Goal: Feedback & Contribution: Leave review/rating

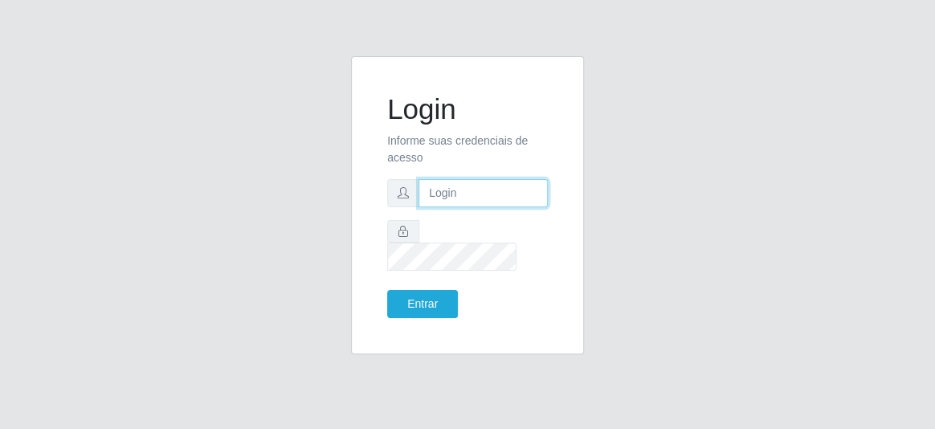
click at [443, 202] on input "text" at bounding box center [483, 193] width 129 height 28
type input "[EMAIL_ADDRESS][DOMAIN_NAME]"
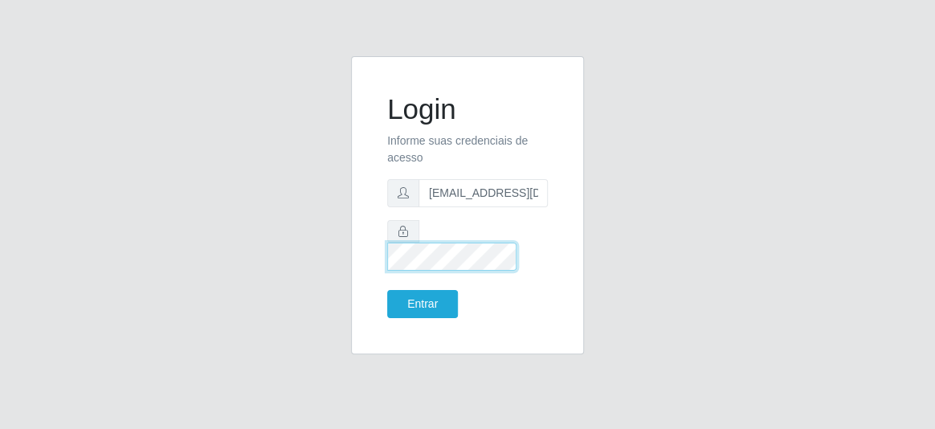
click at [387, 290] on button "Entrar" at bounding box center [422, 304] width 71 height 28
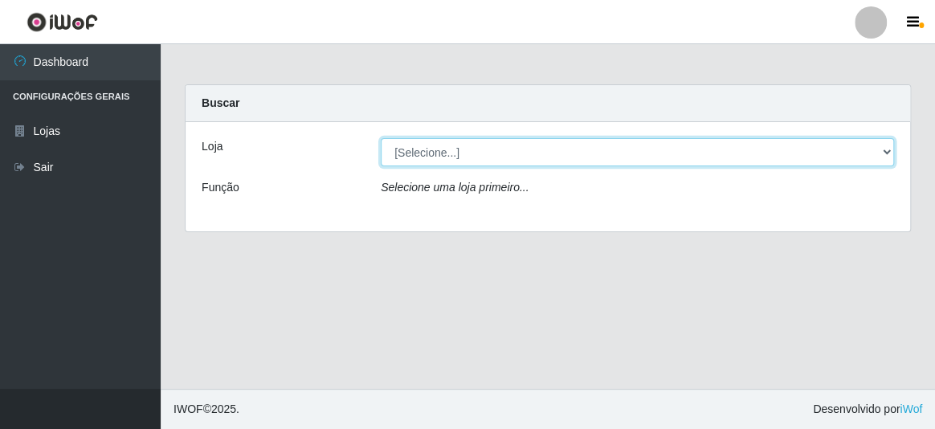
click at [884, 156] on select "[Selecione...] Hiper Queiroz - [GEOGRAPHIC_DATA]" at bounding box center [637, 152] width 513 height 28
select select "513"
click at [381, 138] on select "[Selecione...] Hiper Queiroz - [GEOGRAPHIC_DATA]" at bounding box center [637, 152] width 513 height 28
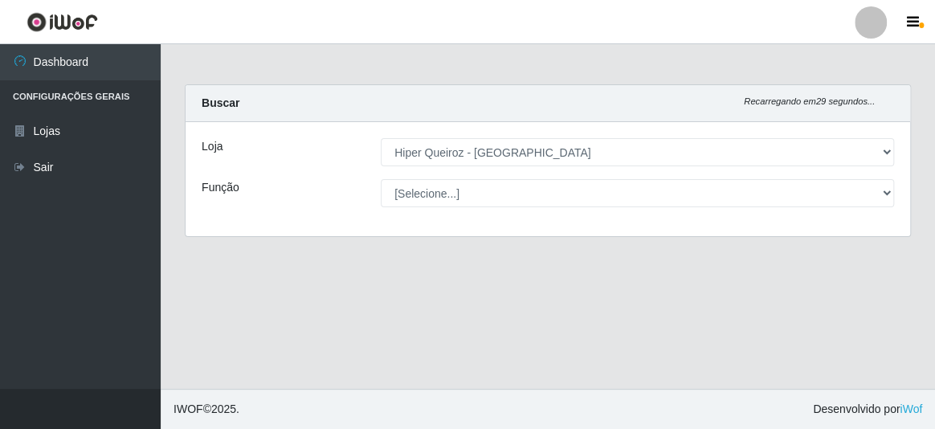
click at [873, 179] on select "[Selecione...] Embalador Embalador + Embalador ++ Operador de Caixa Operador de…" at bounding box center [637, 193] width 513 height 28
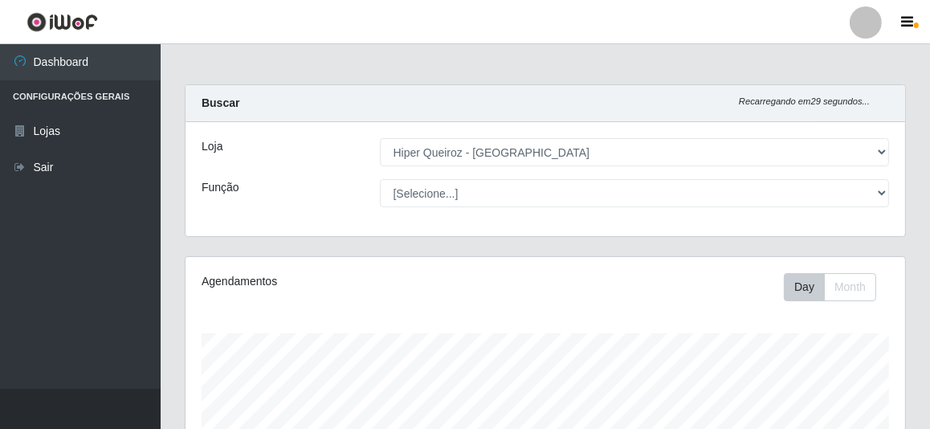
scroll to position [333, 720]
select select "1"
click at [380, 179] on select "[Selecione...] Embalador Embalador + Embalador ++ Operador de Caixa Operador de…" at bounding box center [635, 193] width 510 height 28
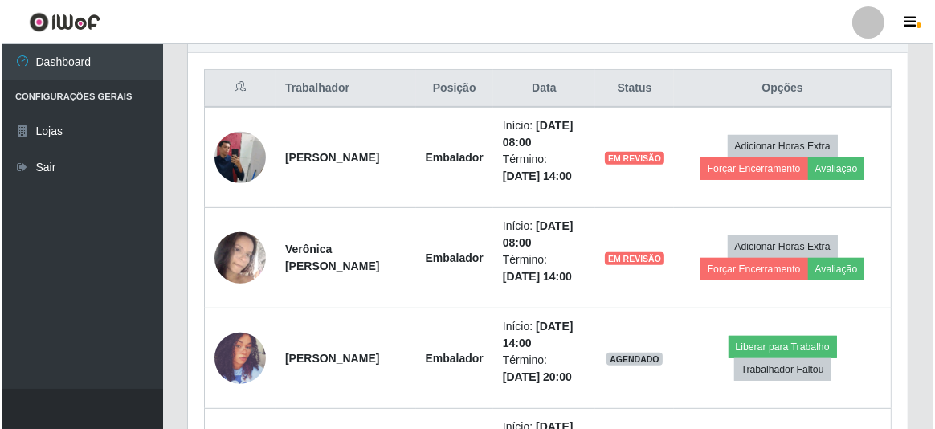
scroll to position [584, 0]
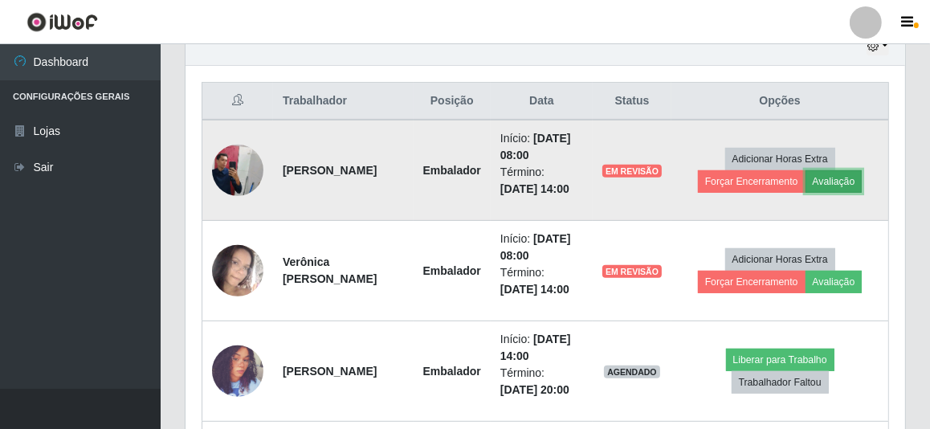
click at [840, 181] on button "Avaliação" at bounding box center [834, 181] width 57 height 22
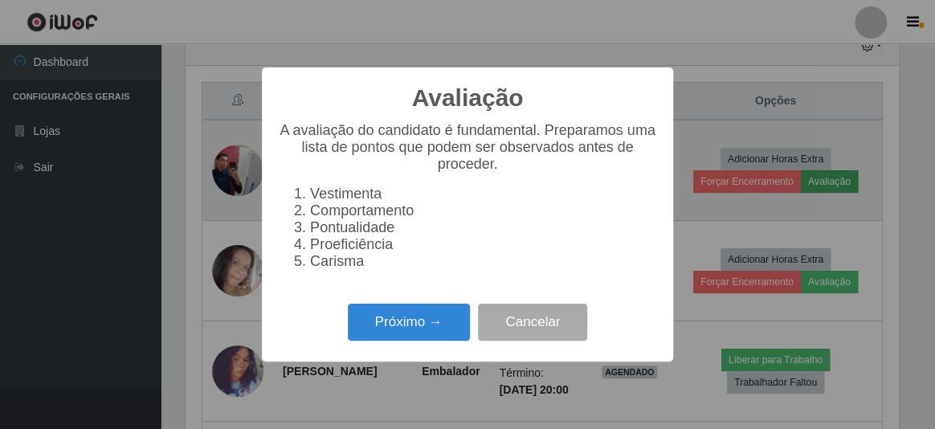
scroll to position [333, 713]
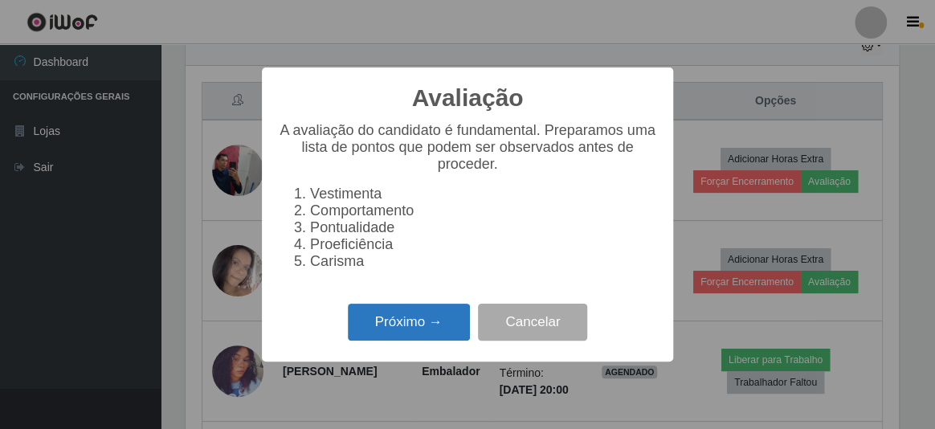
click at [408, 328] on button "Próximo →" at bounding box center [409, 323] width 122 height 38
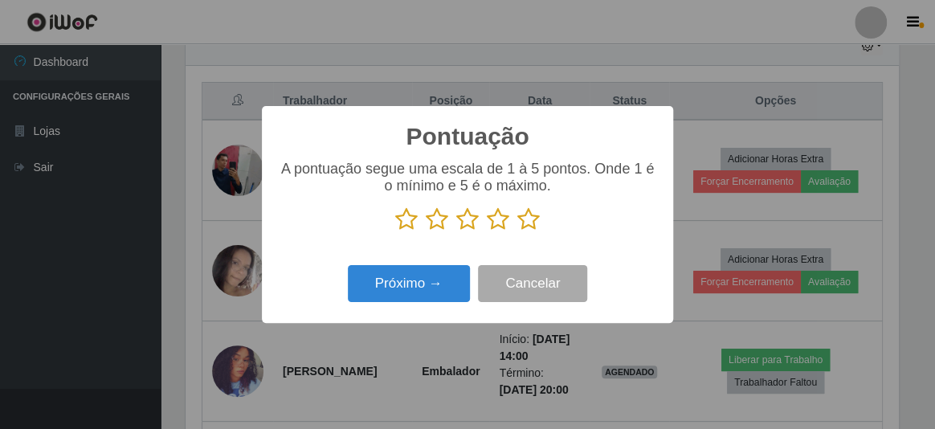
click at [525, 225] on icon at bounding box center [528, 219] width 22 height 24
click at [517, 231] on input "radio" at bounding box center [517, 231] width 0 height 0
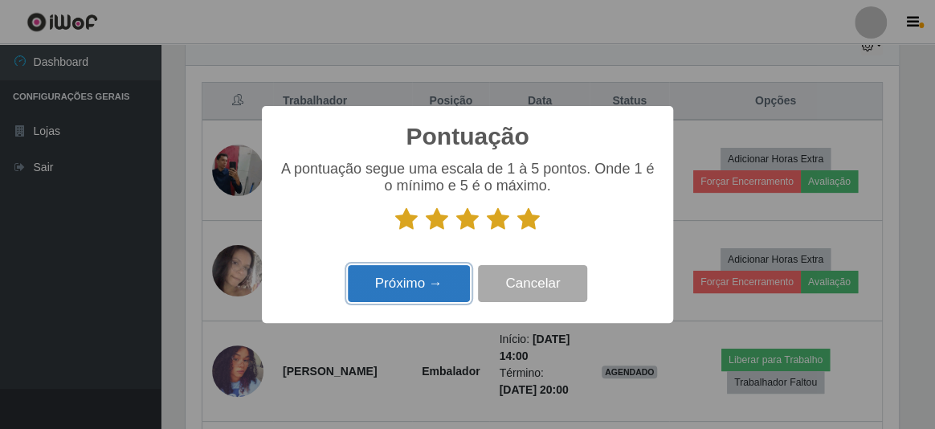
click at [409, 281] on button "Próximo →" at bounding box center [409, 284] width 122 height 38
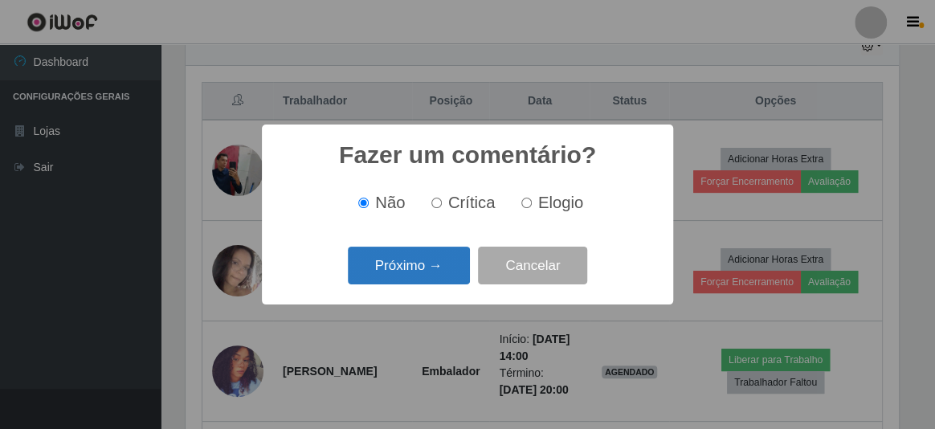
click at [411, 262] on button "Próximo →" at bounding box center [409, 266] width 122 height 38
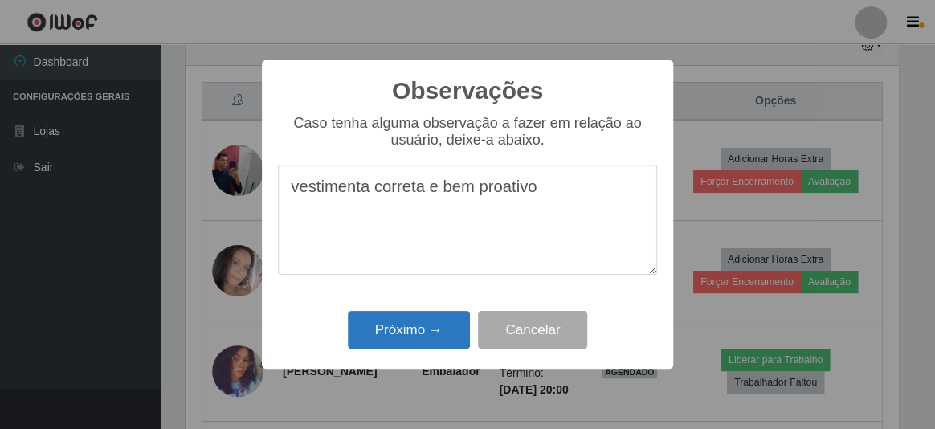
type textarea "vestimenta correta e bem proativo"
click at [400, 332] on button "Próximo →" at bounding box center [409, 330] width 122 height 38
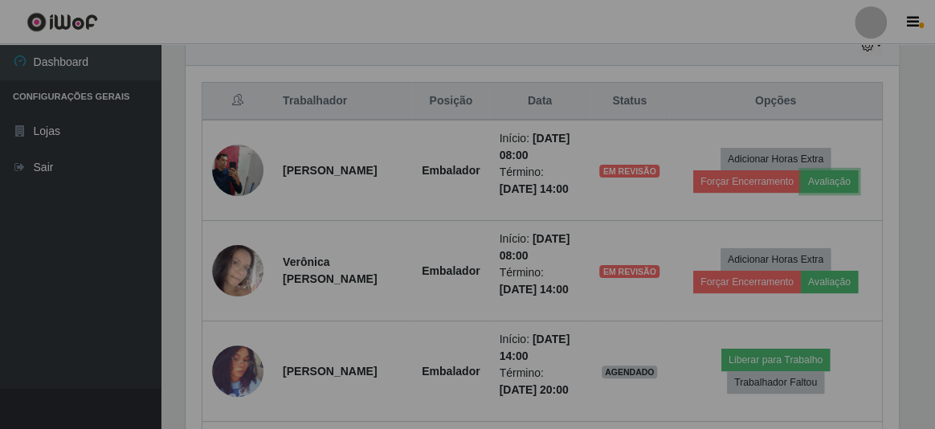
scroll to position [333, 720]
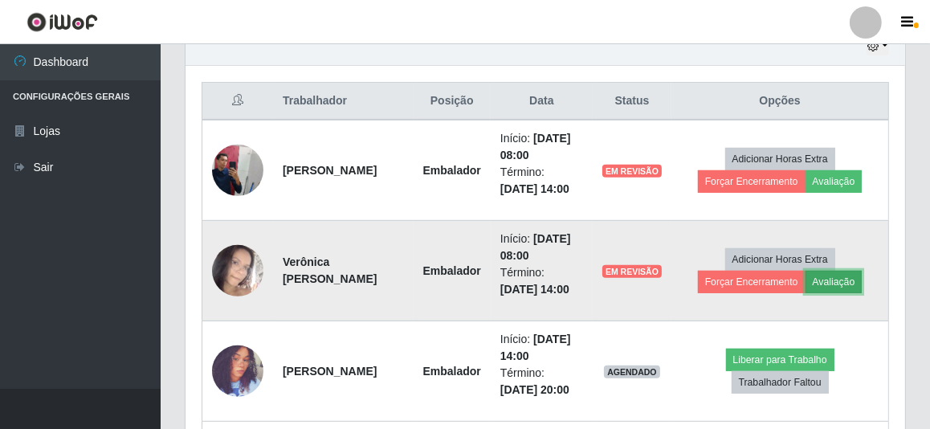
click at [847, 282] on button "Avaliação" at bounding box center [834, 282] width 57 height 22
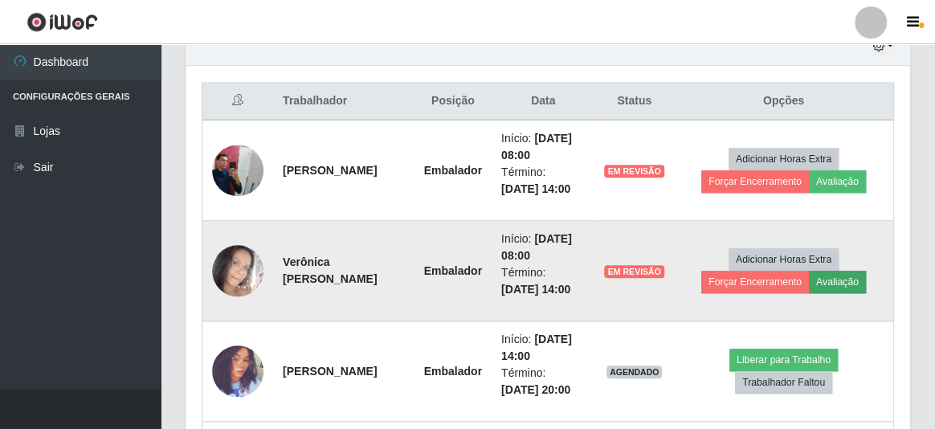
scroll to position [333, 713]
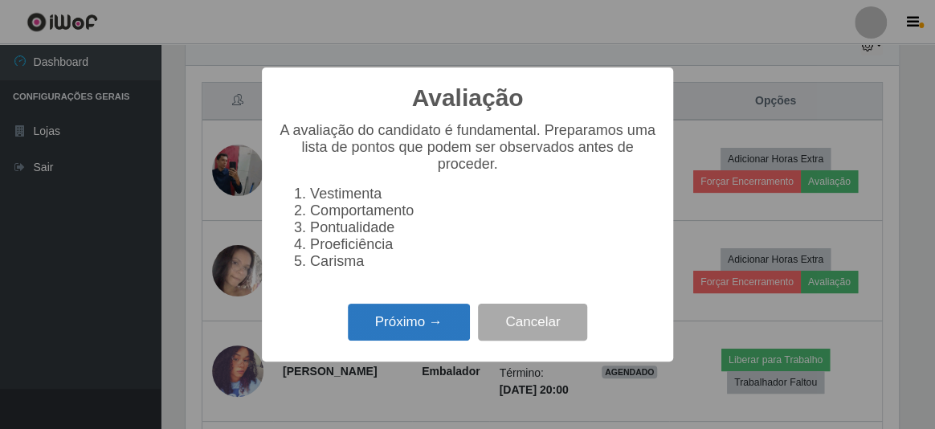
click at [423, 333] on button "Próximo →" at bounding box center [409, 323] width 122 height 38
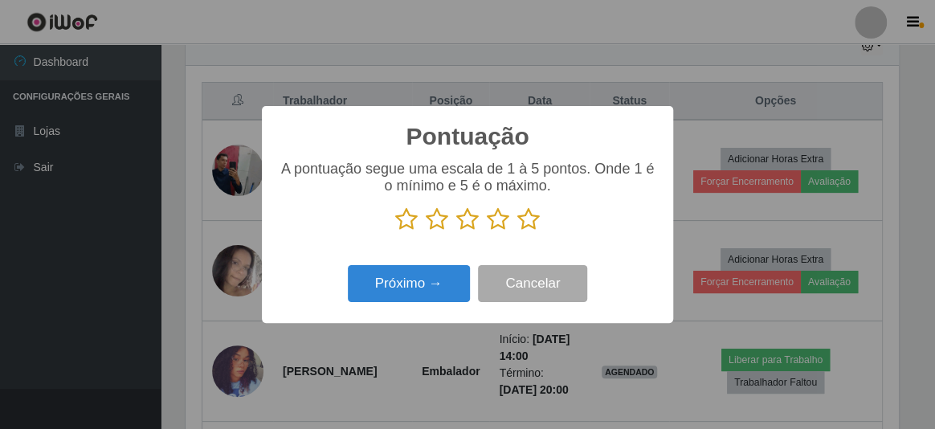
click at [525, 220] on icon at bounding box center [528, 219] width 22 height 24
click at [517, 231] on input "radio" at bounding box center [517, 231] width 0 height 0
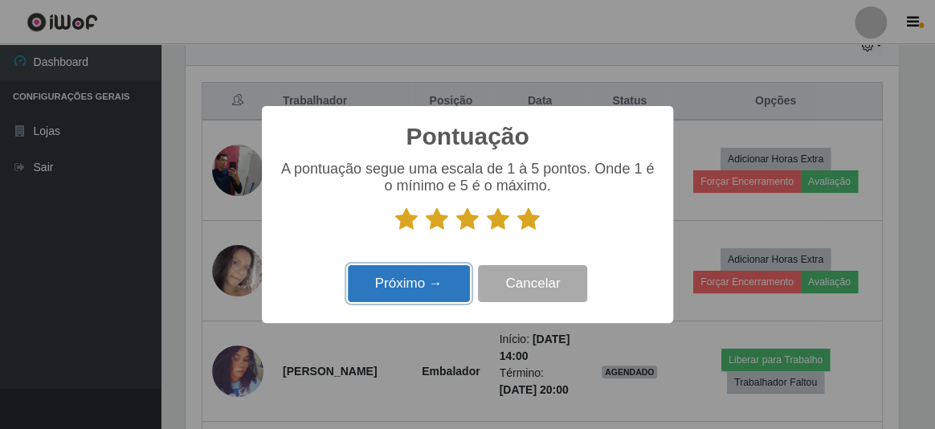
click at [394, 294] on button "Próximo →" at bounding box center [409, 284] width 122 height 38
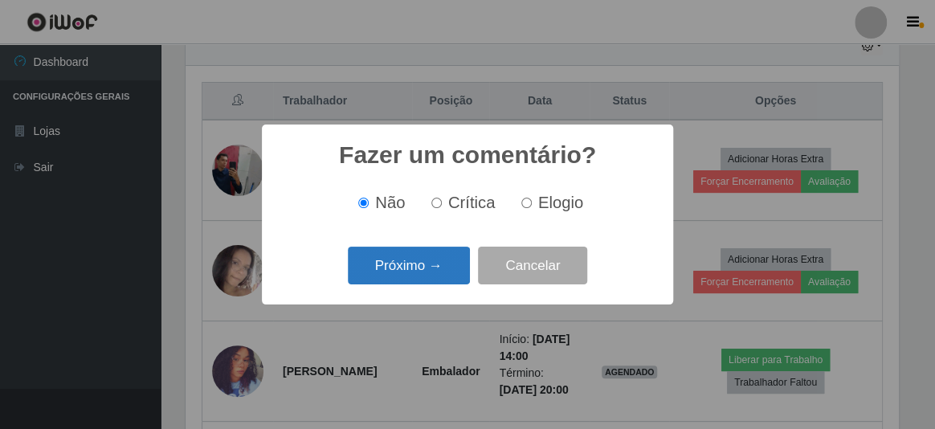
click at [446, 263] on button "Próximo →" at bounding box center [409, 266] width 122 height 38
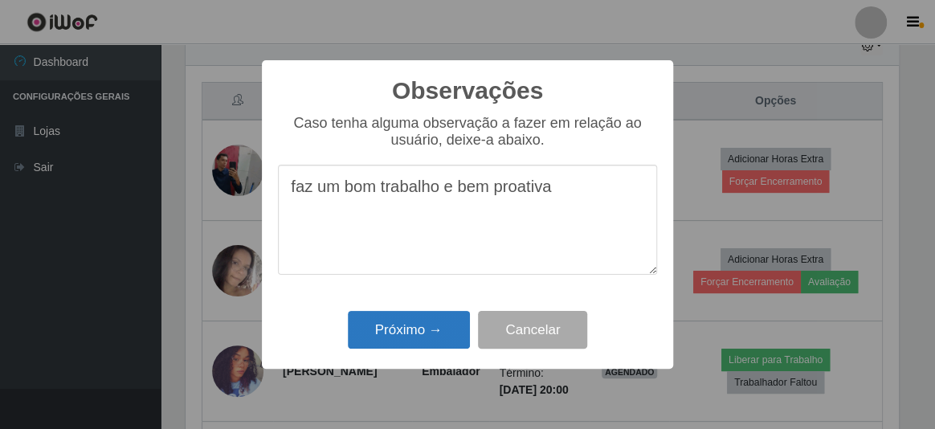
type textarea "faz um bom trabalho e bem proativa"
click at [418, 345] on button "Próximo →" at bounding box center [409, 330] width 122 height 38
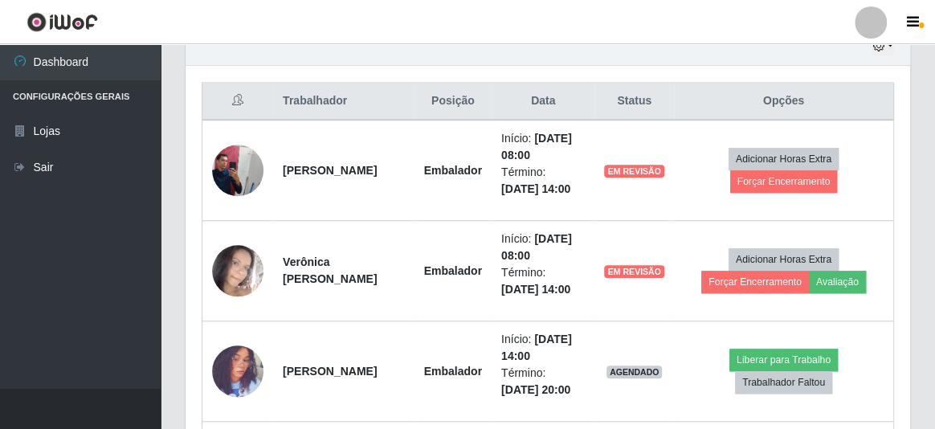
scroll to position [333, 720]
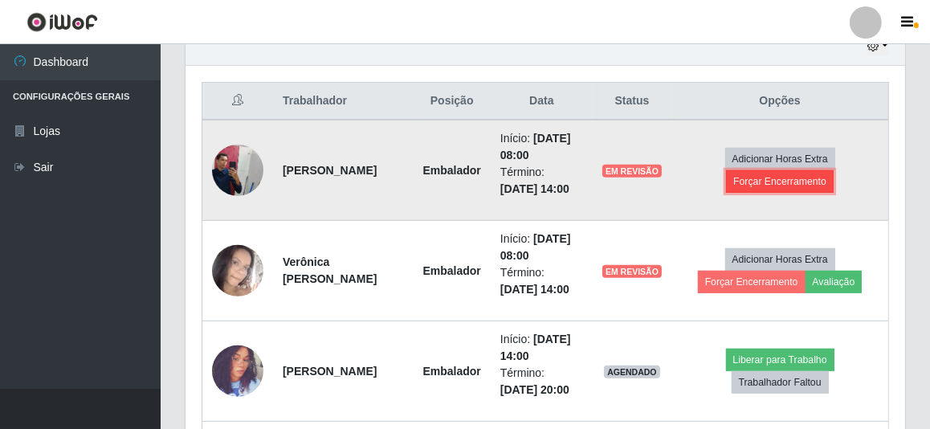
click at [747, 185] on button "Forçar Encerramento" at bounding box center [780, 181] width 108 height 22
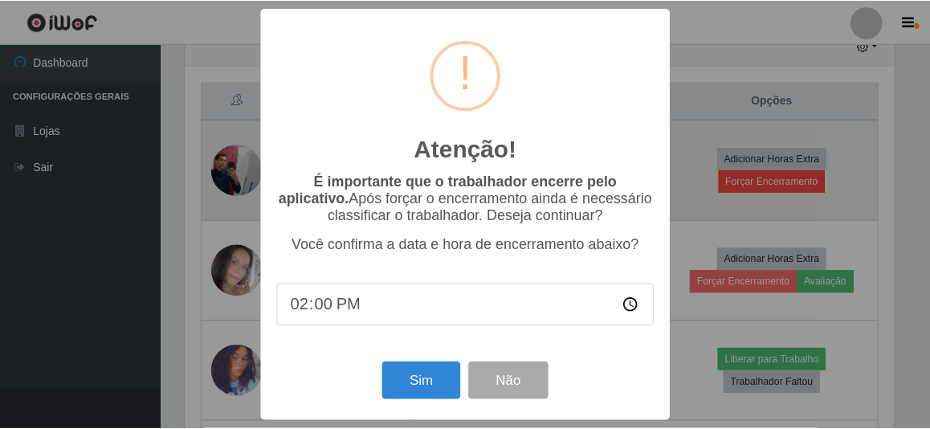
scroll to position [333, 713]
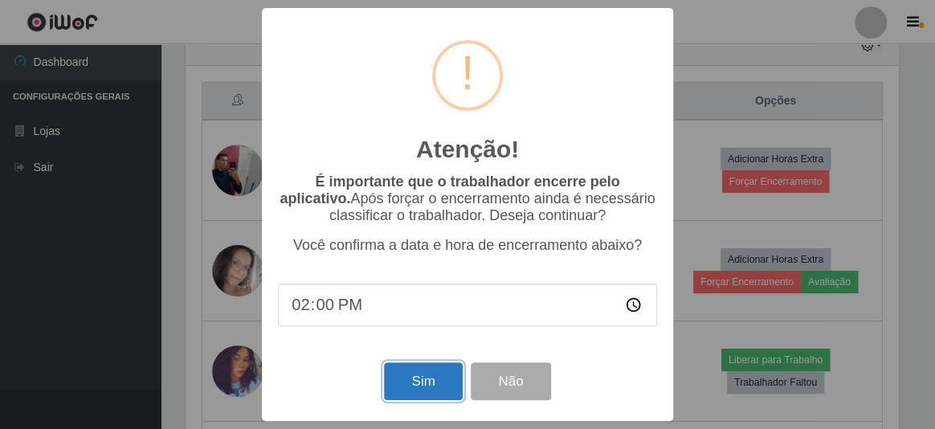
click at [432, 393] on button "Sim" at bounding box center [423, 381] width 78 height 38
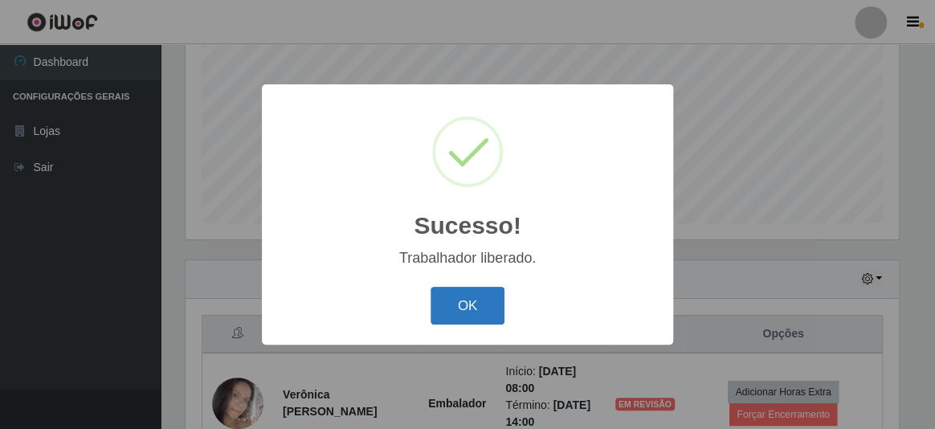
click at [472, 305] on button "OK" at bounding box center [468, 306] width 75 height 38
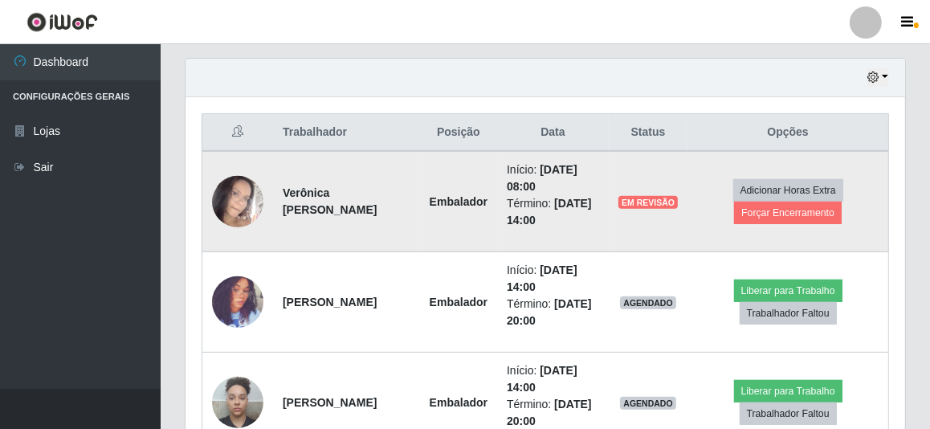
scroll to position [570, 0]
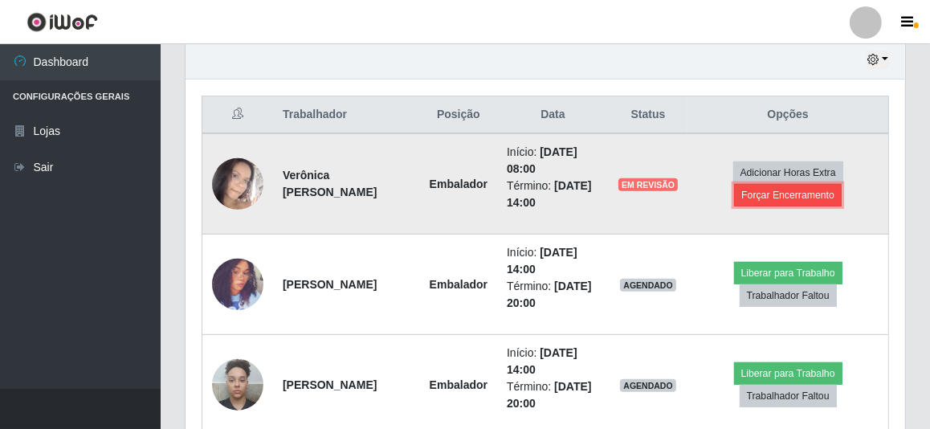
click at [785, 193] on button "Forçar Encerramento" at bounding box center [788, 195] width 108 height 22
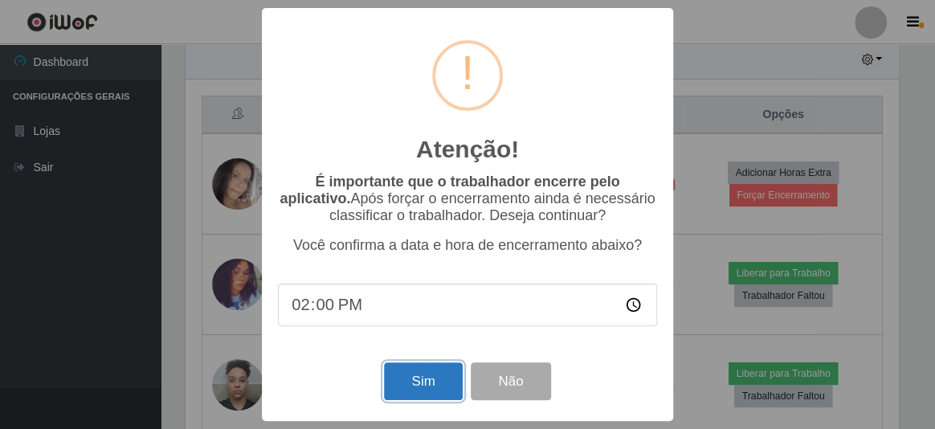
click at [419, 386] on button "Sim" at bounding box center [423, 381] width 78 height 38
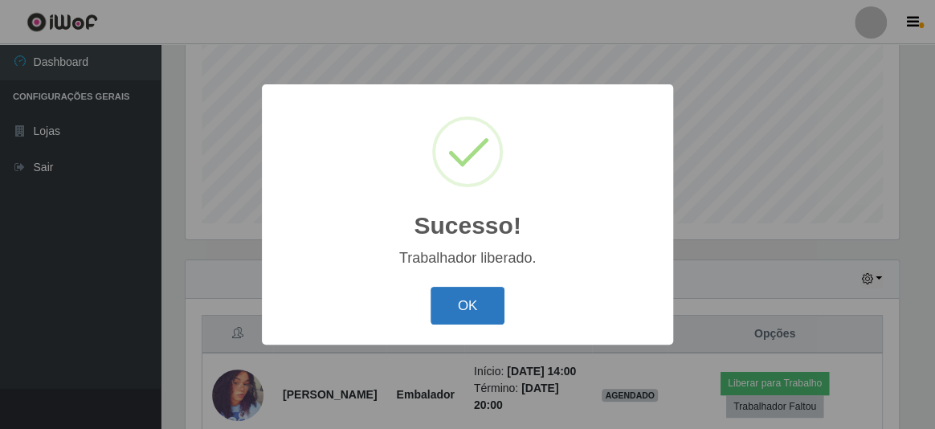
click at [484, 299] on button "OK" at bounding box center [468, 306] width 75 height 38
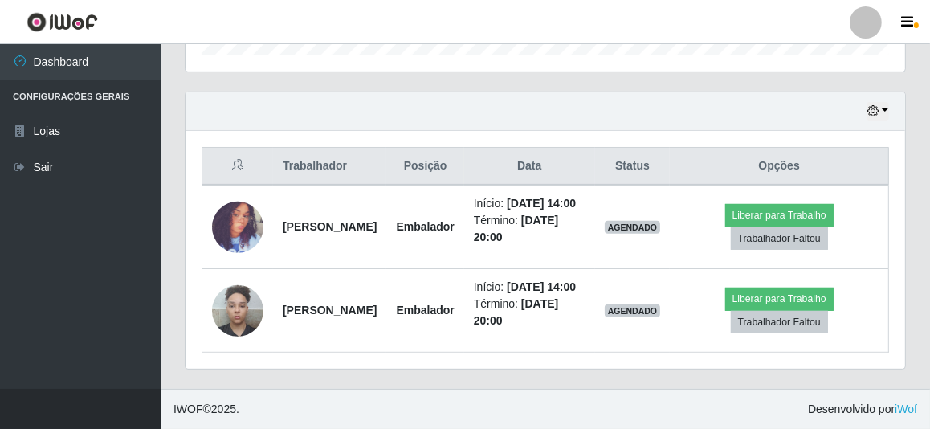
scroll to position [551, 0]
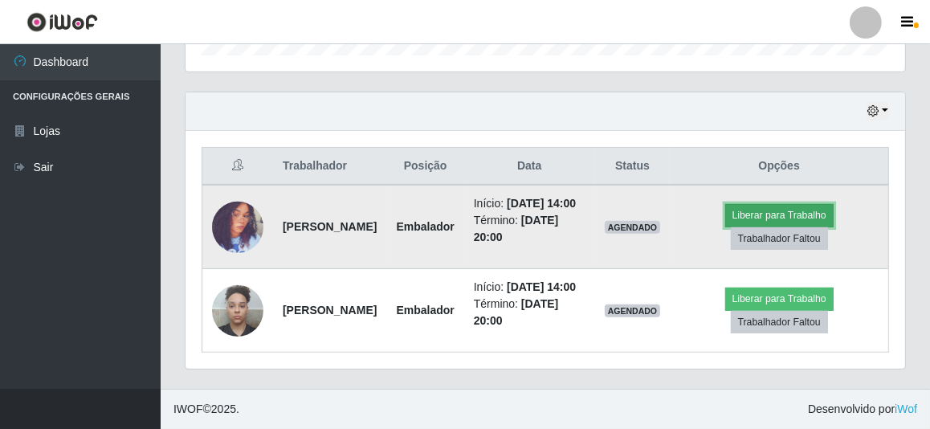
click at [816, 204] on button "Liberar para Trabalho" at bounding box center [779, 215] width 108 height 22
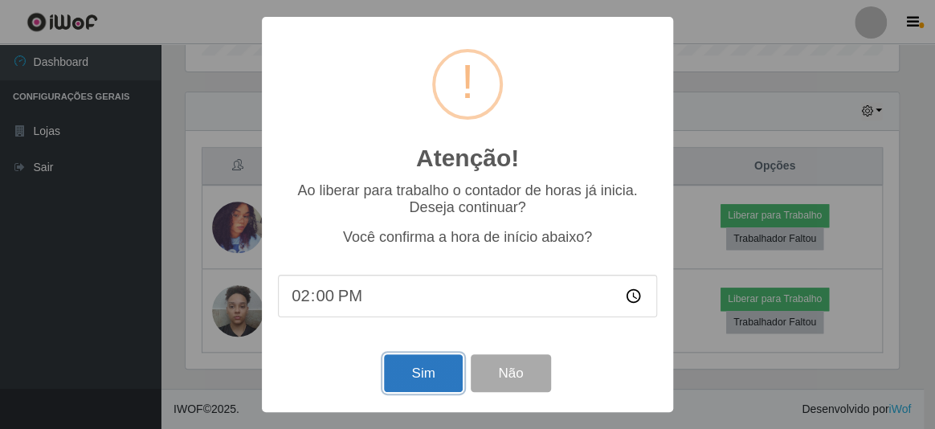
click at [426, 370] on button "Sim" at bounding box center [423, 373] width 78 height 38
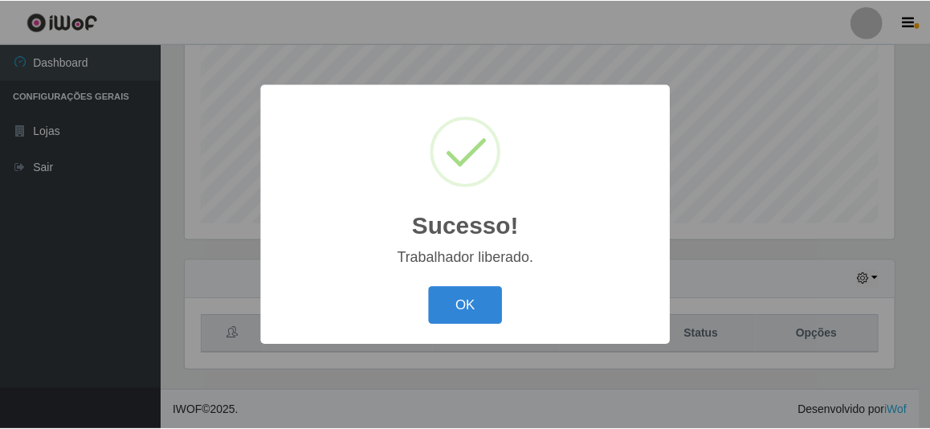
scroll to position [0, 0]
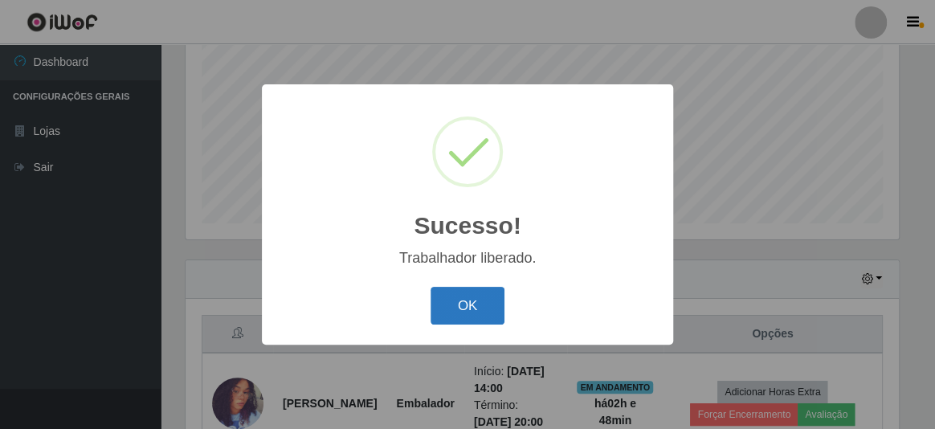
click at [443, 317] on button "OK" at bounding box center [468, 306] width 75 height 38
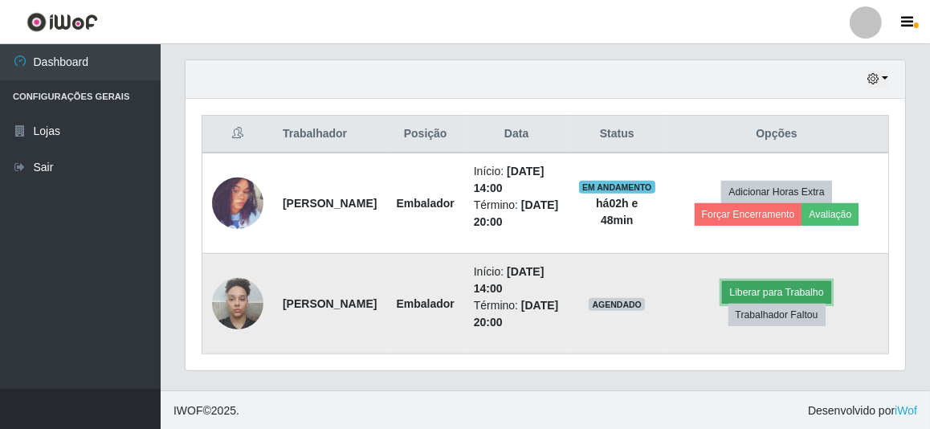
click at [784, 291] on button "Liberar para Trabalho" at bounding box center [776, 292] width 108 height 22
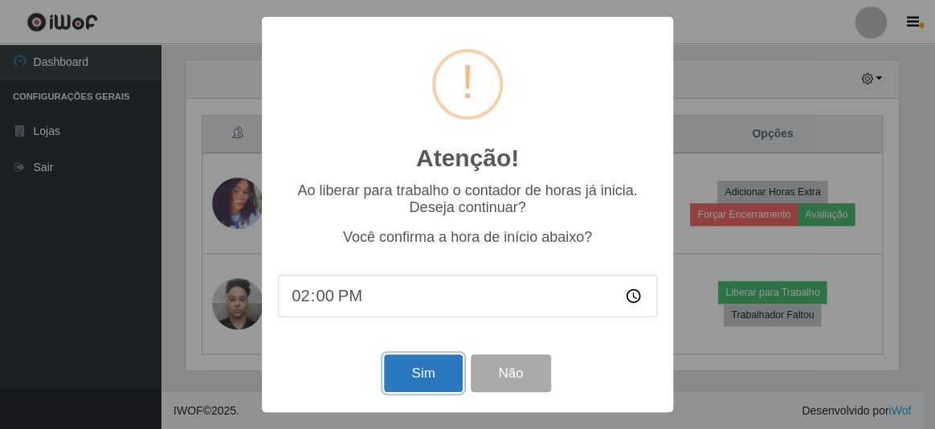
click at [416, 383] on button "Sim" at bounding box center [423, 373] width 78 height 38
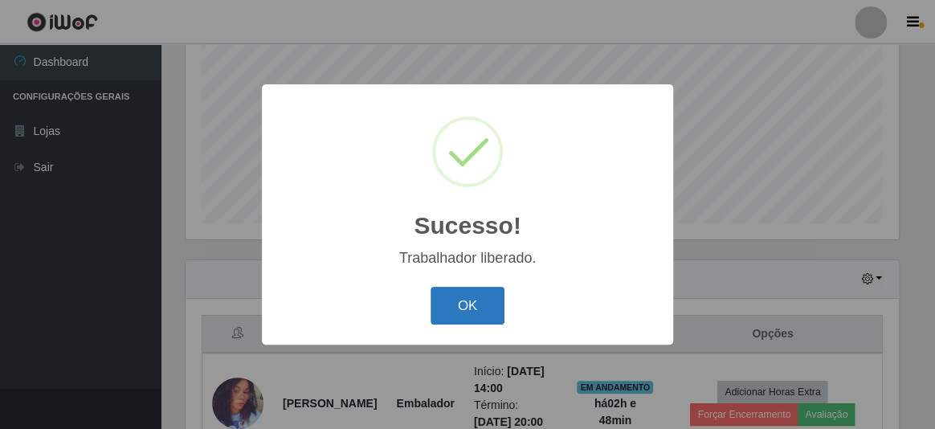
click at [482, 296] on button "OK" at bounding box center [468, 306] width 75 height 38
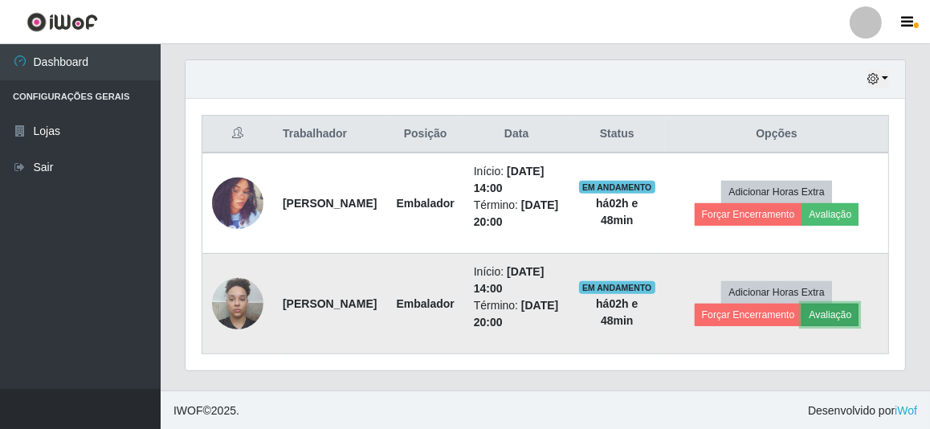
click at [839, 313] on button "Avaliação" at bounding box center [830, 315] width 57 height 22
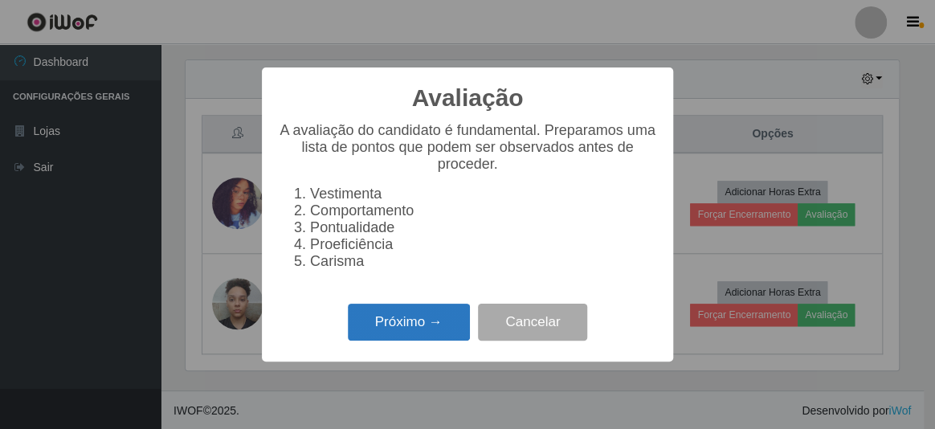
click at [421, 321] on button "Próximo →" at bounding box center [409, 323] width 122 height 38
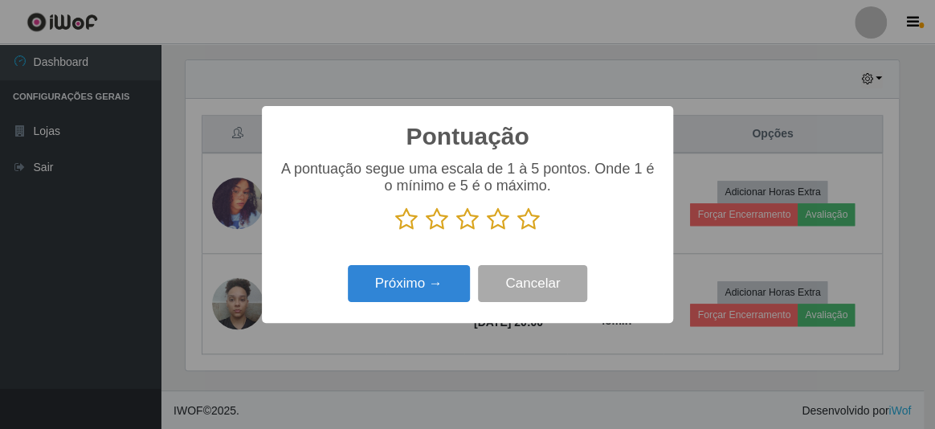
click at [465, 219] on icon at bounding box center [467, 219] width 22 height 24
click at [456, 231] on input "radio" at bounding box center [456, 231] width 0 height 0
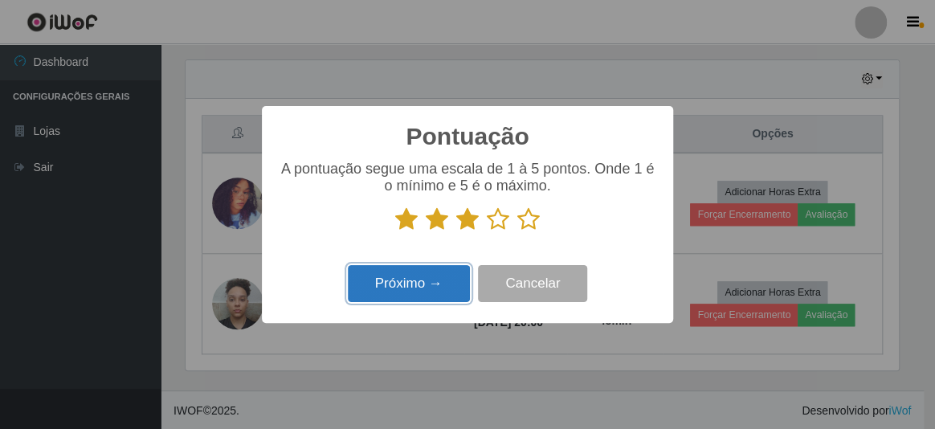
click at [417, 289] on button "Próximo →" at bounding box center [409, 284] width 122 height 38
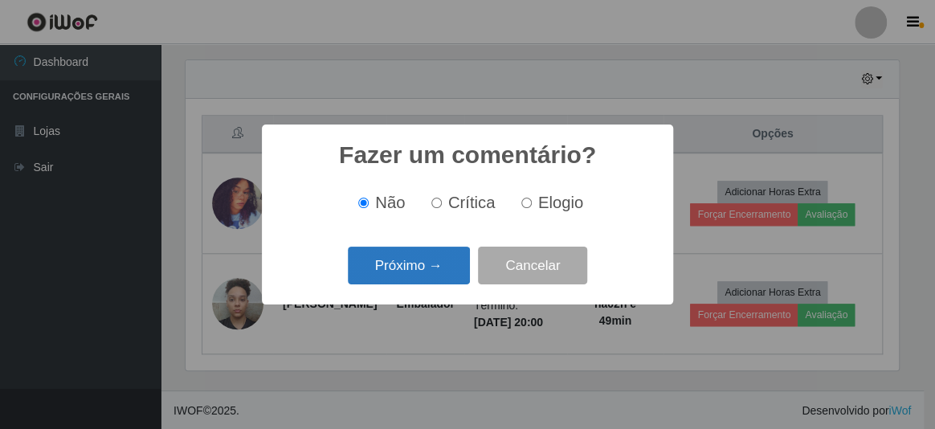
click at [411, 267] on button "Próximo →" at bounding box center [409, 266] width 122 height 38
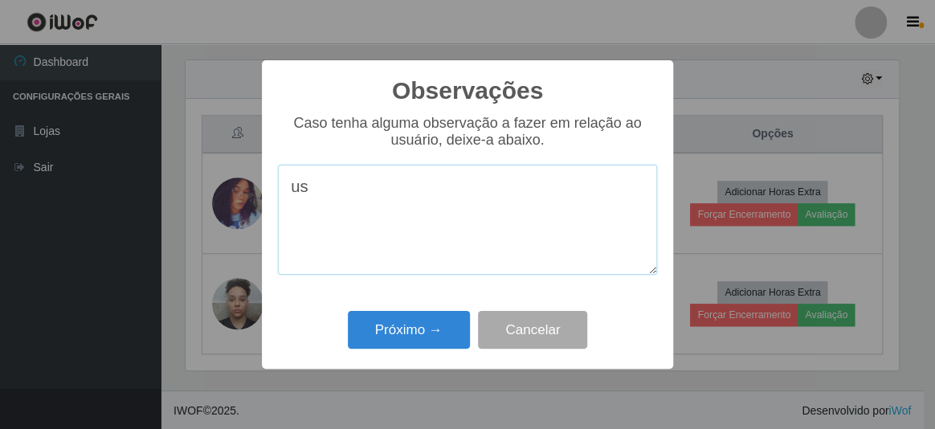
type textarea "u"
click at [184, 197] on div "Observações × Caso tenha alguma observação a fazer em relação ao usuário, deixe…" at bounding box center [467, 214] width 935 height 429
click at [174, 216] on div "Observações × Caso tenha alguma observação a fazer em relação ao usuário, deixe…" at bounding box center [467, 214] width 935 height 429
click at [373, 202] on textarea "usuário" at bounding box center [467, 220] width 379 height 110
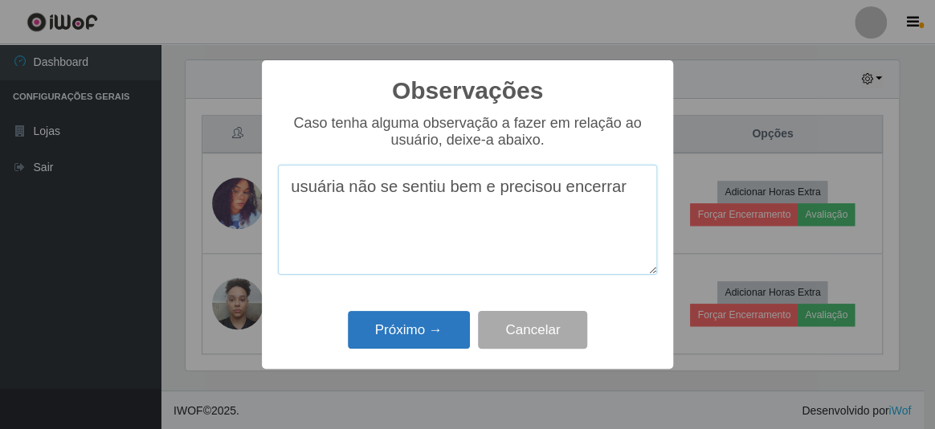
type textarea "usuária não se sentiu bem e precisou encerrar"
click at [403, 329] on button "Próximo →" at bounding box center [409, 330] width 122 height 38
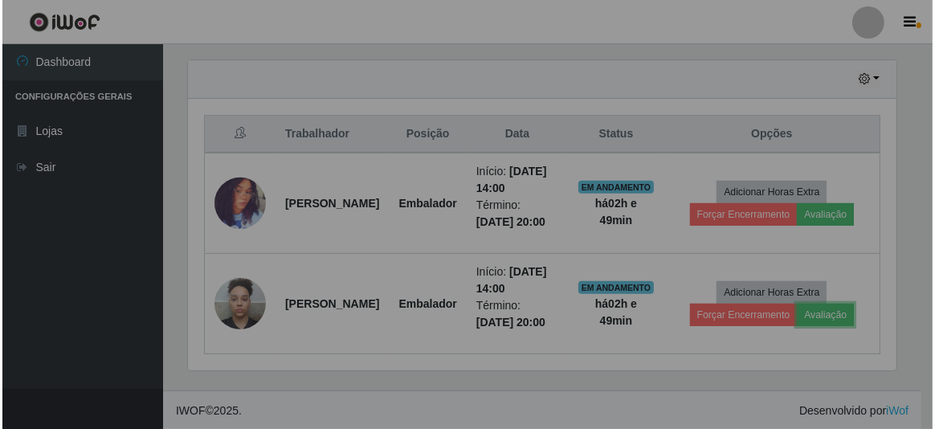
scroll to position [333, 720]
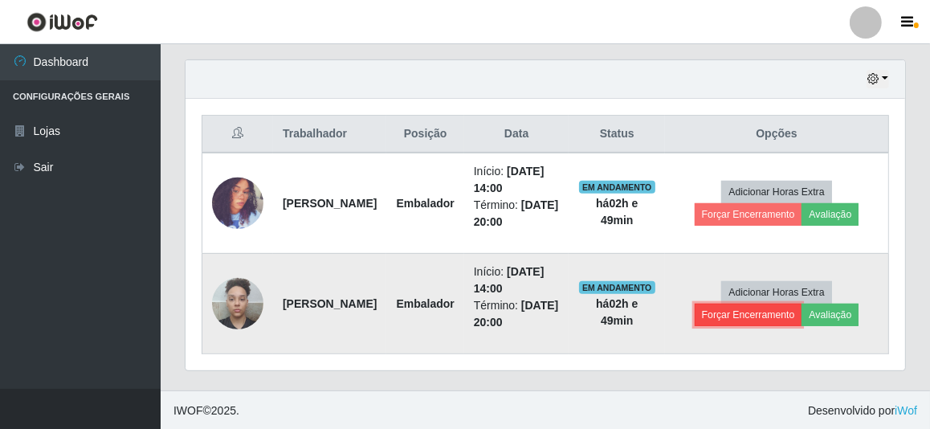
click at [756, 314] on button "Forçar Encerramento" at bounding box center [749, 315] width 108 height 22
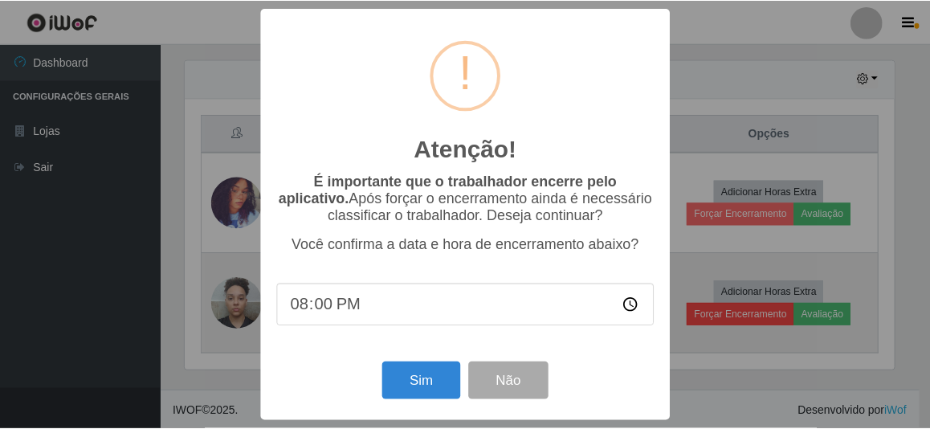
scroll to position [333, 713]
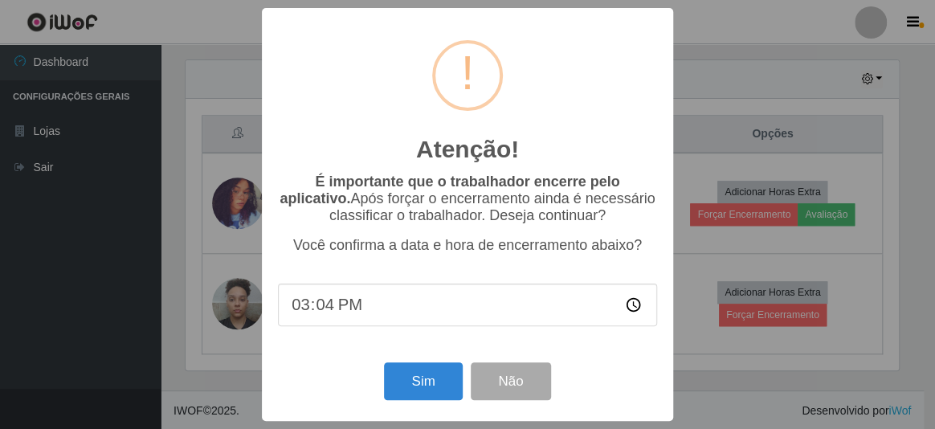
type input "15:47"
click at [393, 386] on button "Sim" at bounding box center [423, 381] width 78 height 38
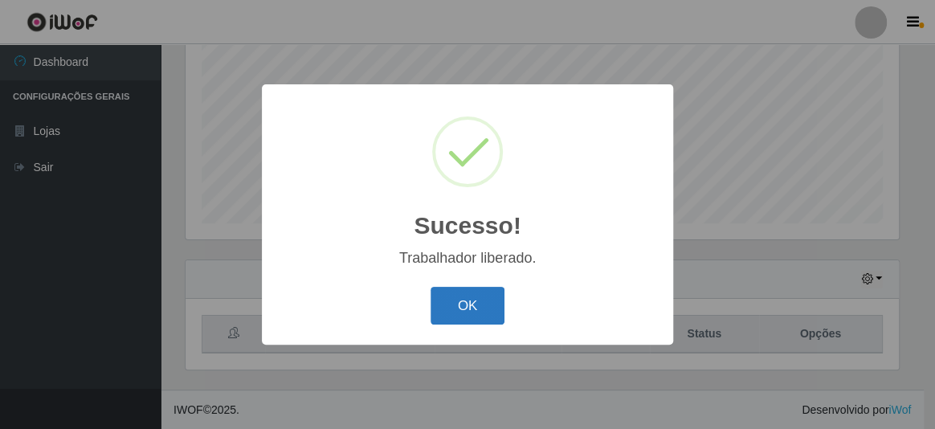
click at [469, 324] on button "OK" at bounding box center [468, 306] width 75 height 38
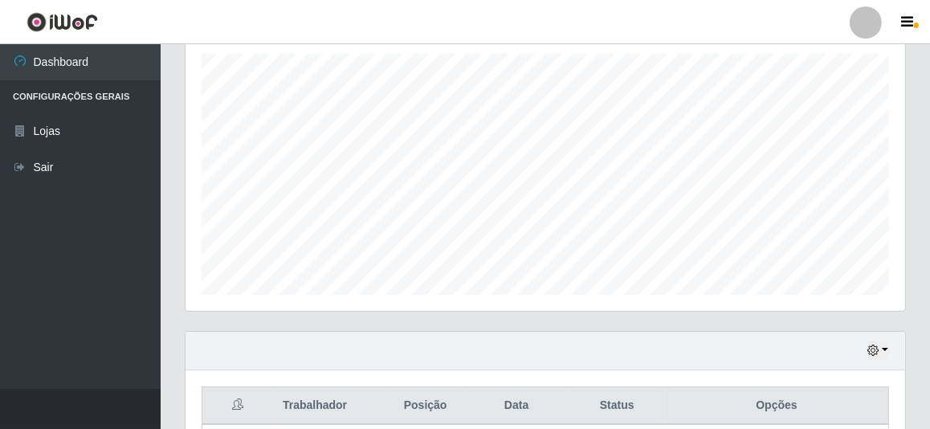
scroll to position [451, 0]
